Goal: Information Seeking & Learning: Learn about a topic

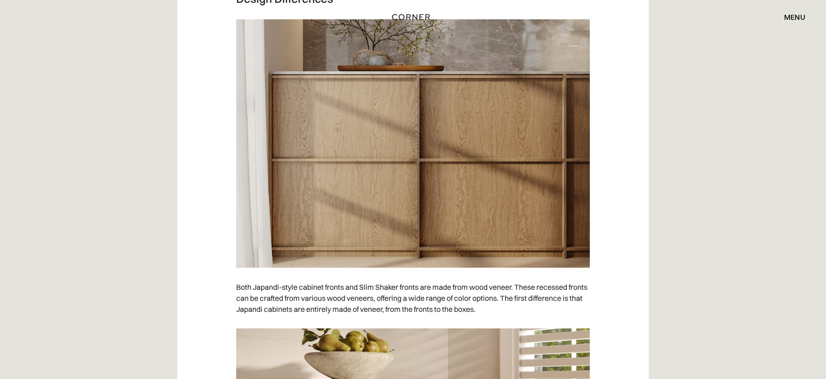
scroll to position [2600, 0]
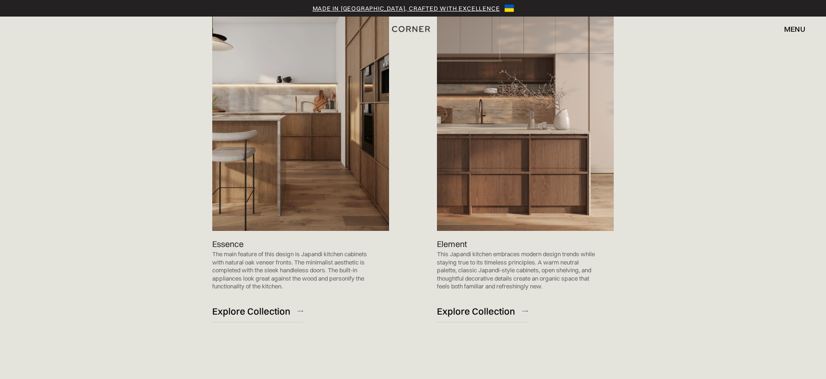
scroll to position [949, 0]
click at [479, 313] on div "Explore Collection" at bounding box center [476, 311] width 78 height 12
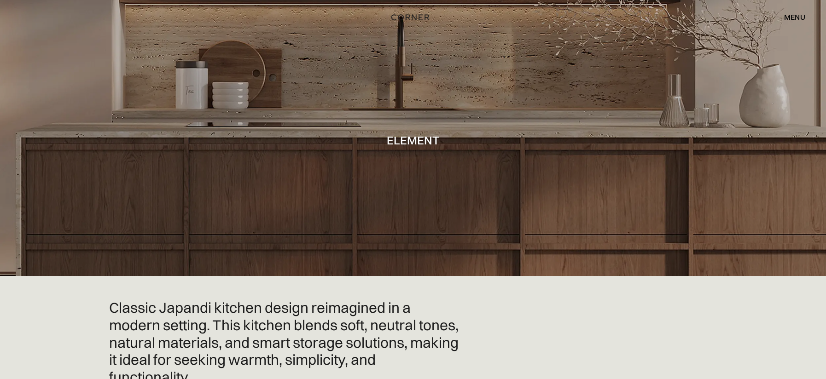
click at [407, 16] on img "home" at bounding box center [410, 18] width 38 height 12
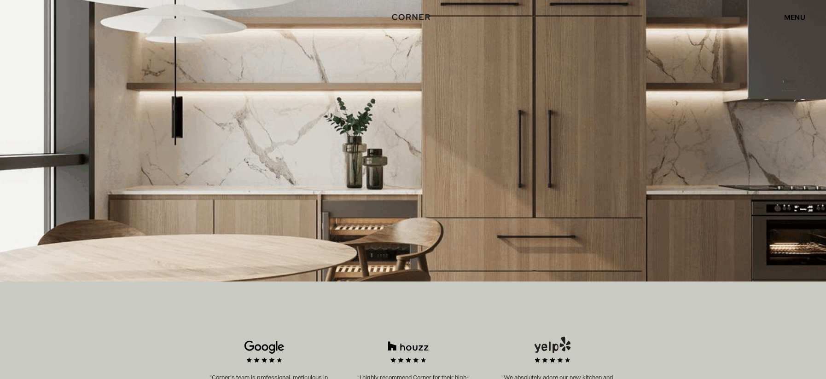
scroll to position [243, 0]
